Goal: Navigation & Orientation: Find specific page/section

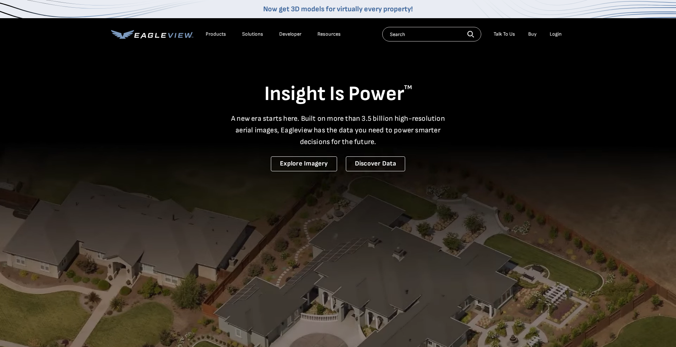
click at [559, 35] on div "Login" at bounding box center [556, 34] width 12 height 7
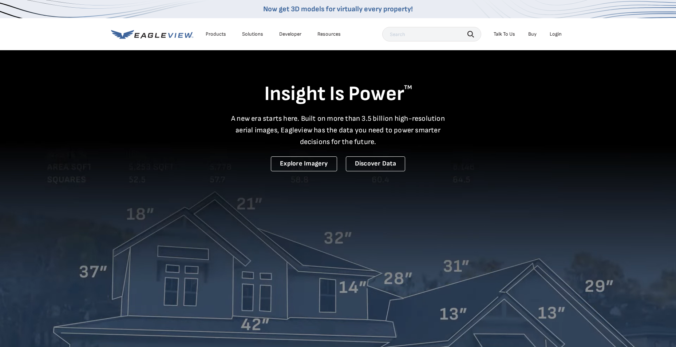
click at [554, 32] on div "Login" at bounding box center [556, 34] width 12 height 7
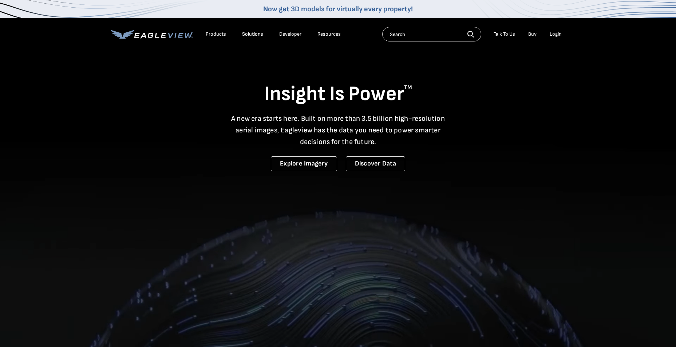
click at [553, 34] on div "Login" at bounding box center [556, 34] width 12 height 7
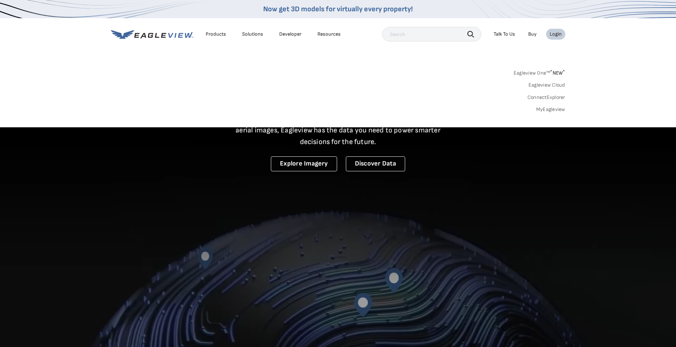
click at [551, 110] on link "MyEagleview" at bounding box center [550, 109] width 29 height 7
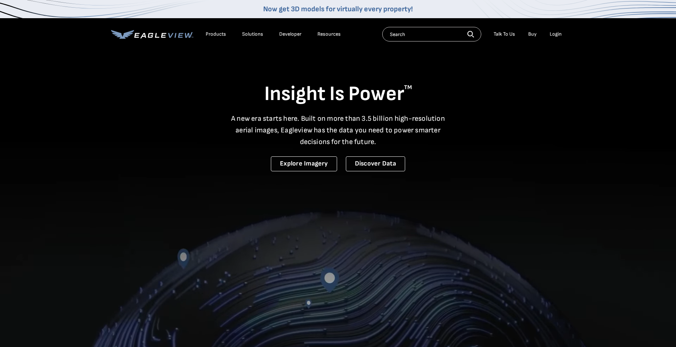
click at [551, 34] on div "Login" at bounding box center [556, 34] width 12 height 7
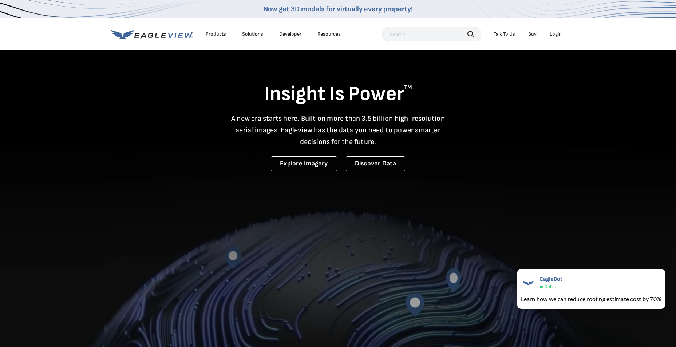
click at [559, 34] on div "Login" at bounding box center [556, 34] width 12 height 7
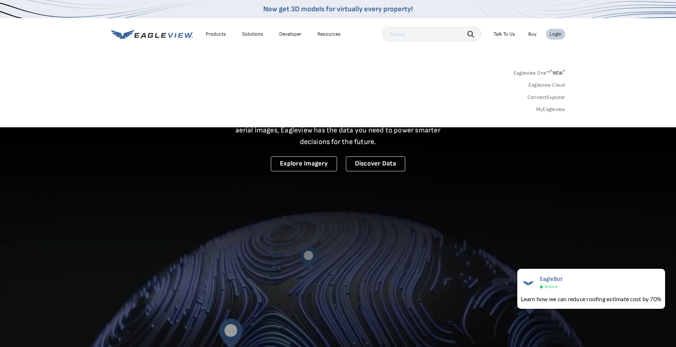
click at [553, 109] on link "MyEagleview" at bounding box center [550, 109] width 29 height 7
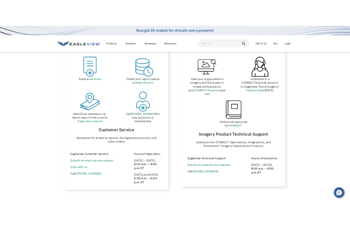
scroll to position [364, 0]
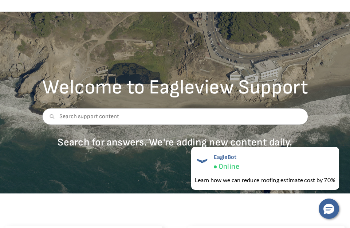
scroll to position [0, 0]
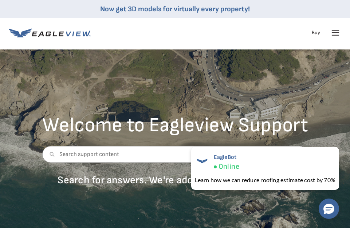
click at [332, 33] on icon at bounding box center [335, 33] width 7 height 0
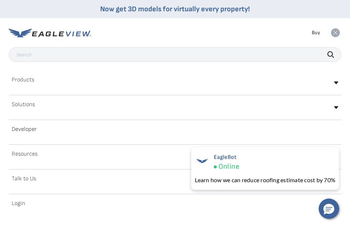
click at [228, 29] on div "Products Solutions Developer Resources Search Talk To Us Buy Login" at bounding box center [175, 32] width 333 height 29
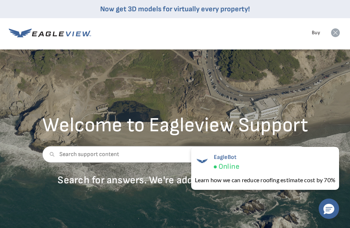
click at [171, 31] on div "Products Solutions Developer Resources Search Talk To Us Buy Login" at bounding box center [175, 32] width 333 height 29
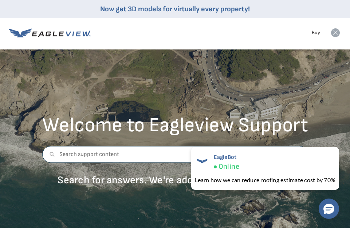
click at [148, 159] on input "text" at bounding box center [175, 154] width 266 height 17
